Goal: Task Accomplishment & Management: Complete application form

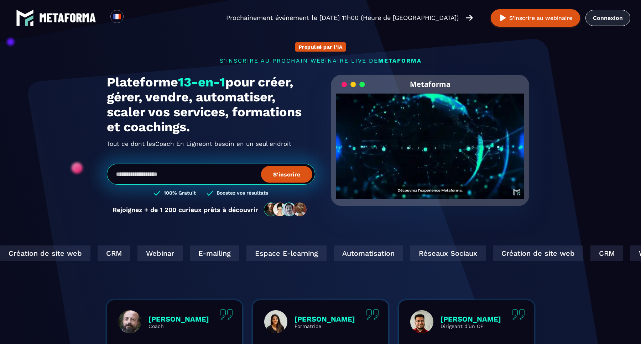
click at [610, 18] on link "Connexion" at bounding box center [607, 18] width 45 height 16
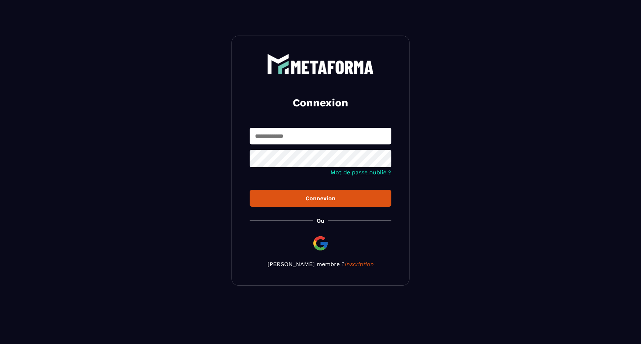
click at [343, 140] on input "text" at bounding box center [321, 136] width 142 height 17
click at [344, 136] on input "text" at bounding box center [321, 136] width 142 height 17
click at [321, 243] on img at bounding box center [320, 243] width 17 height 17
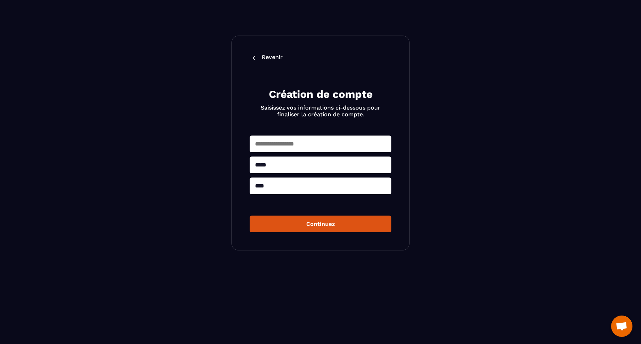
click at [308, 150] on input "text" at bounding box center [321, 144] width 142 height 17
type input "**********"
click at [319, 223] on button "Continuez" at bounding box center [321, 224] width 142 height 17
